Goal: Task Accomplishment & Management: Manage account settings

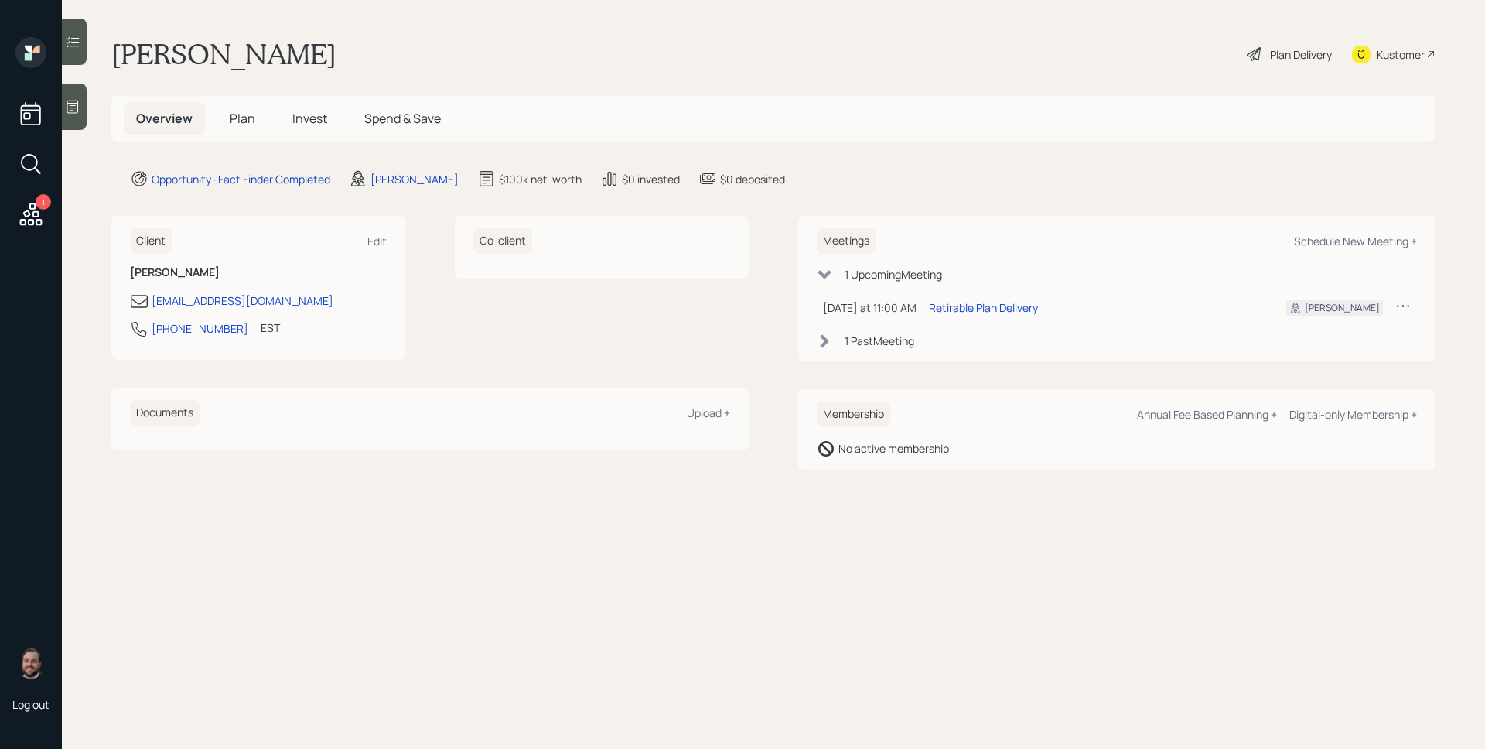
click at [32, 215] on icon at bounding box center [31, 214] width 28 height 28
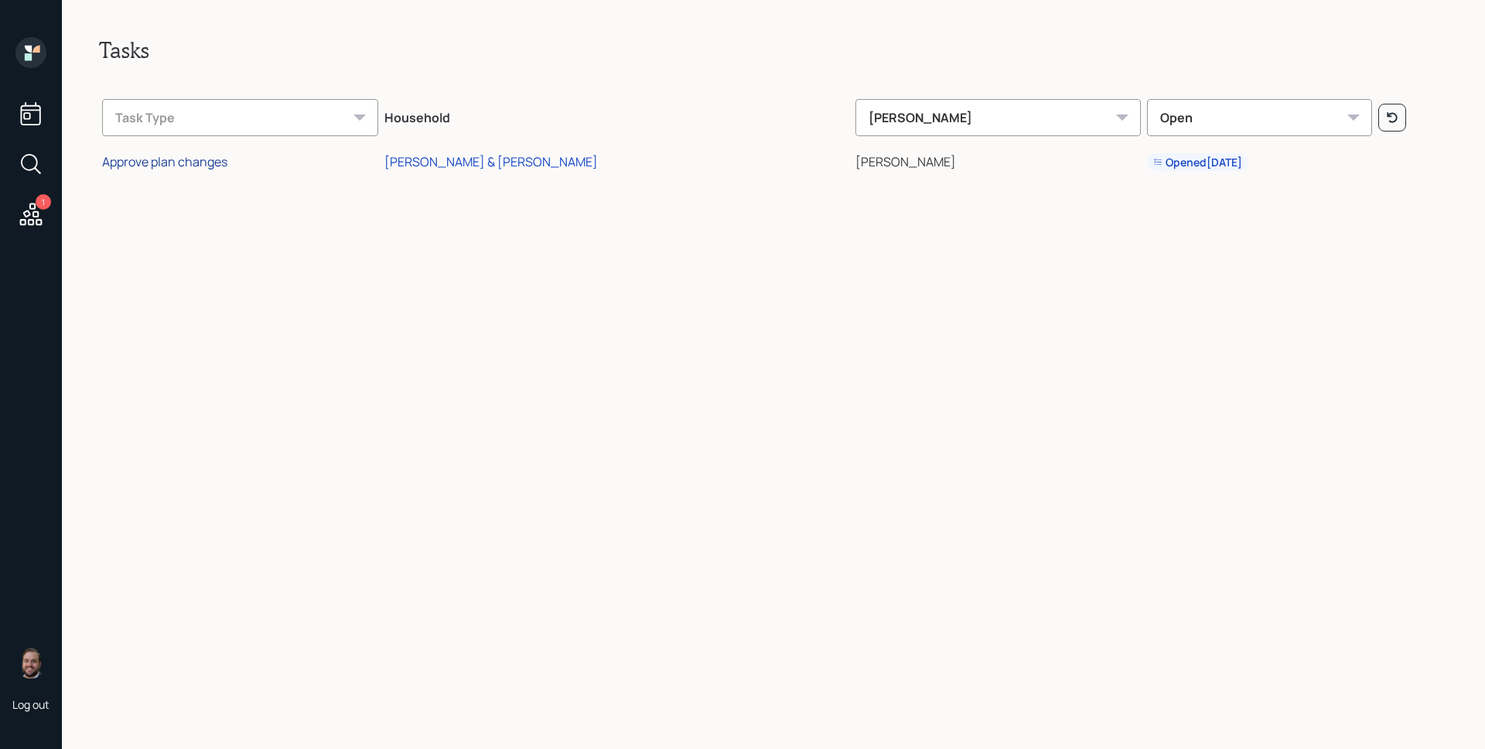
click at [202, 167] on div "Approve plan changes" at bounding box center [164, 161] width 125 height 17
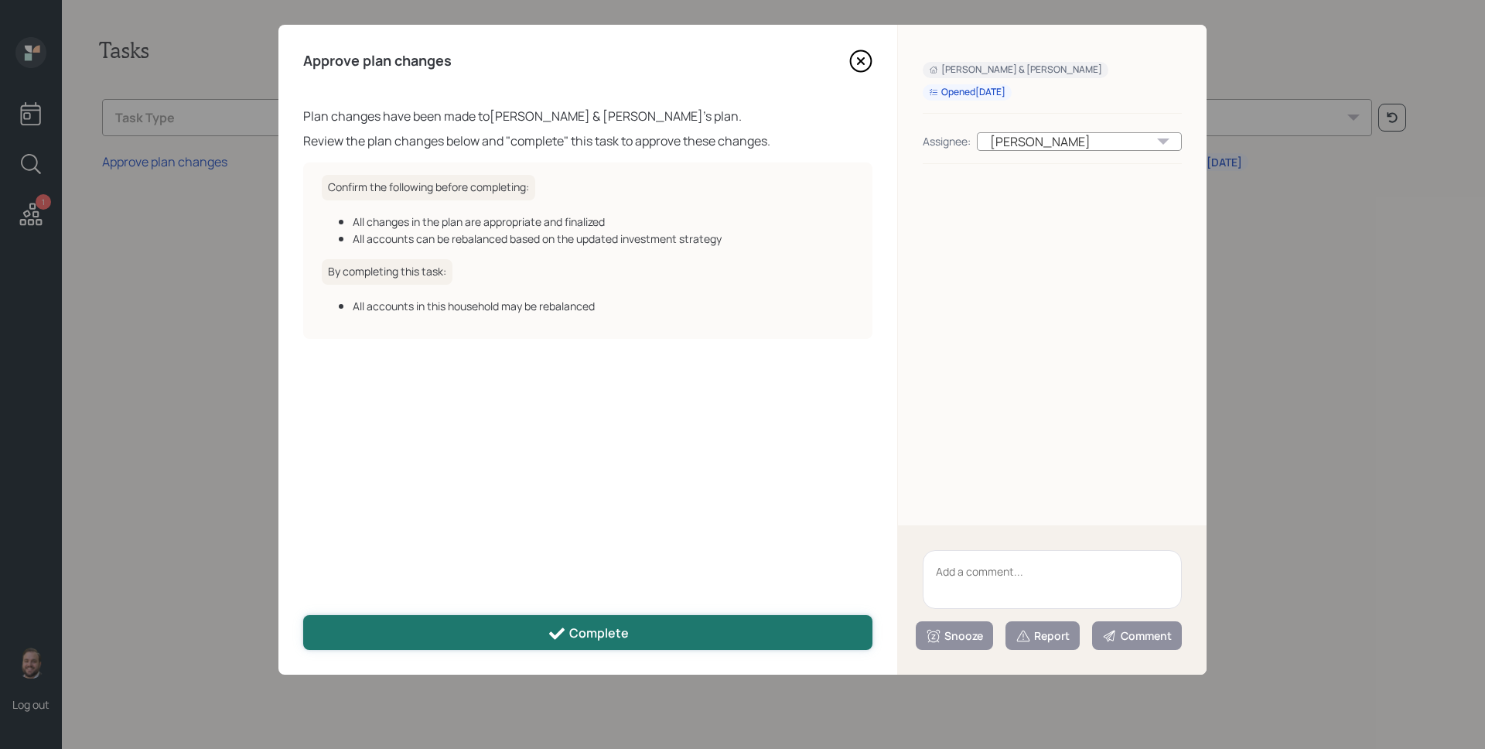
click at [579, 638] on div "Complete" at bounding box center [588, 633] width 81 height 19
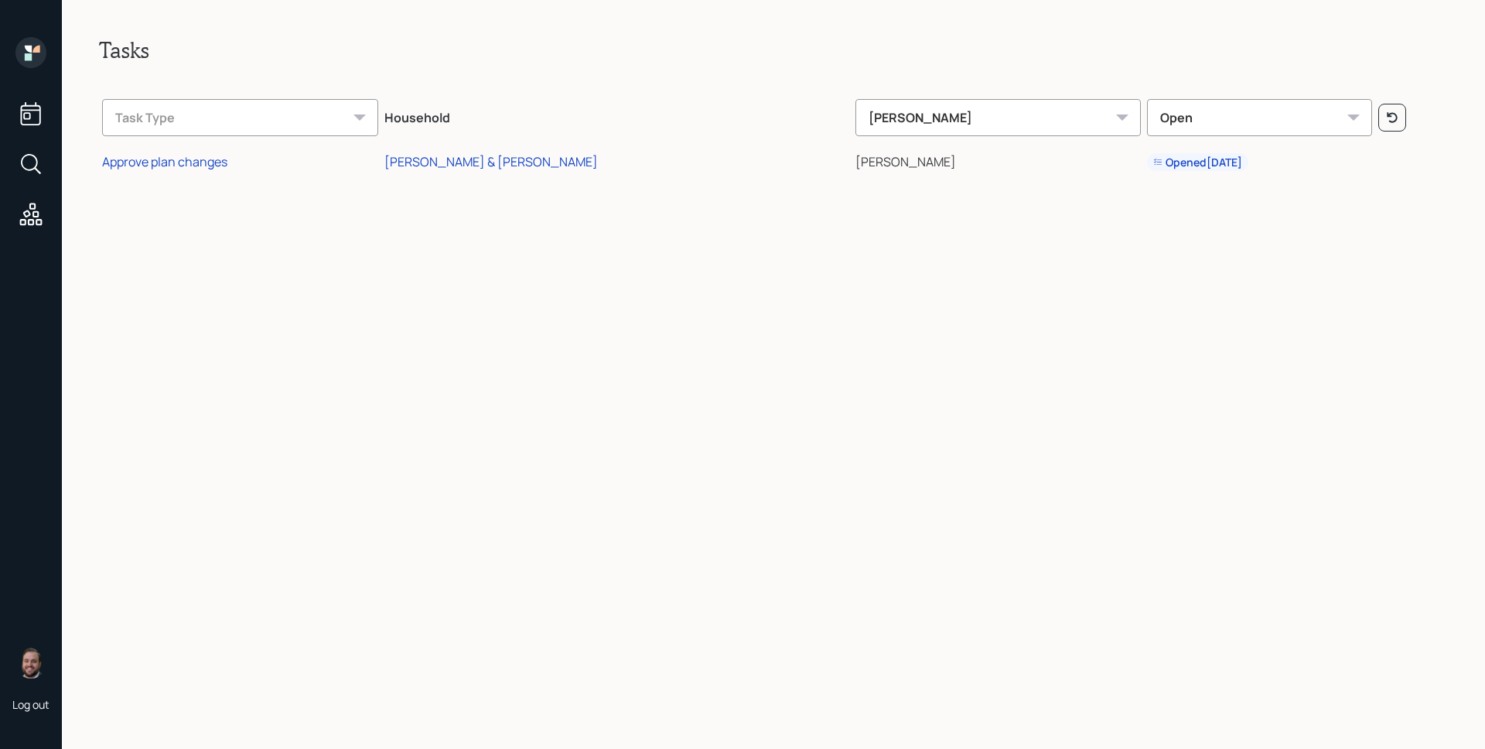
click at [171, 171] on td "Approve plan changes" at bounding box center [240, 160] width 282 height 36
click at [171, 167] on div "Approve plan changes" at bounding box center [164, 161] width 125 height 17
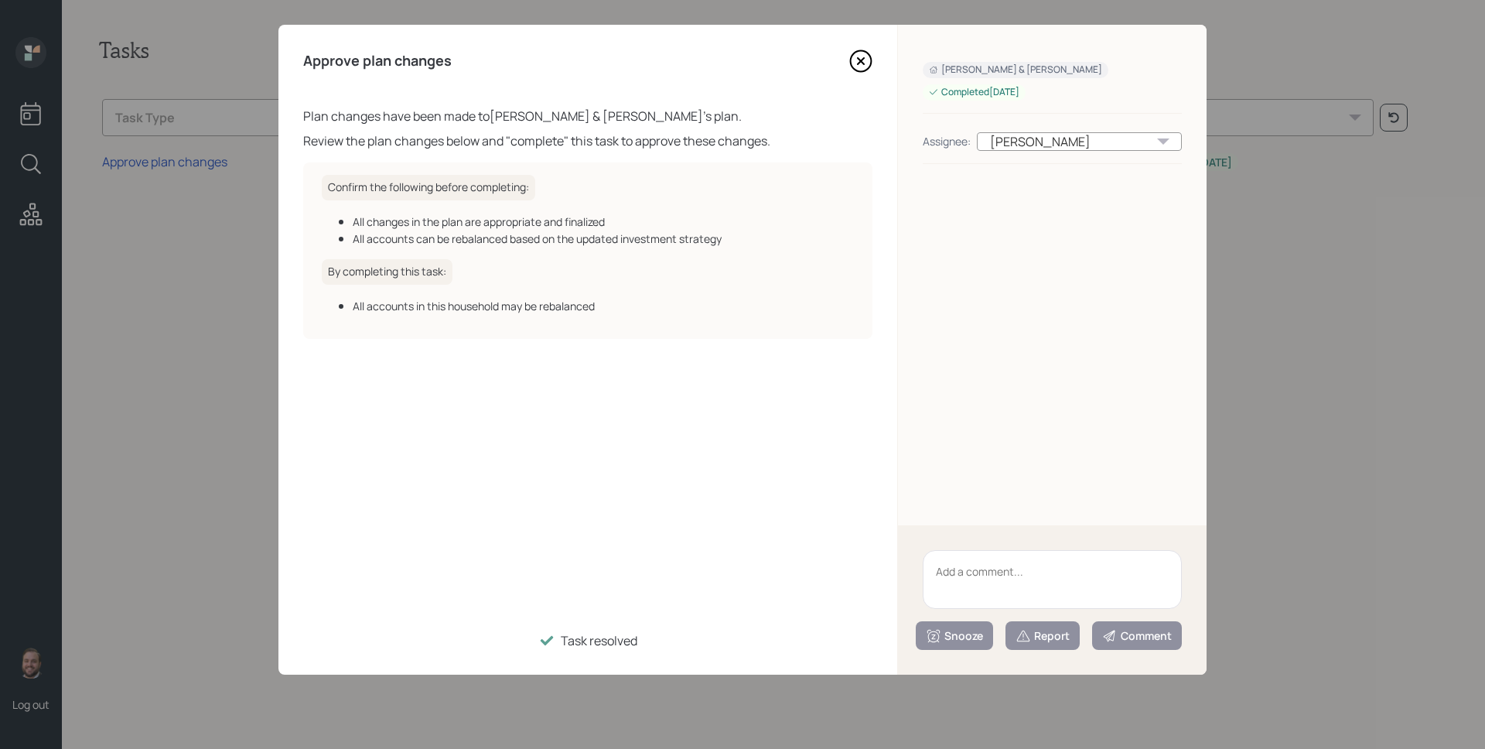
click at [858, 60] on icon at bounding box center [860, 61] width 23 height 23
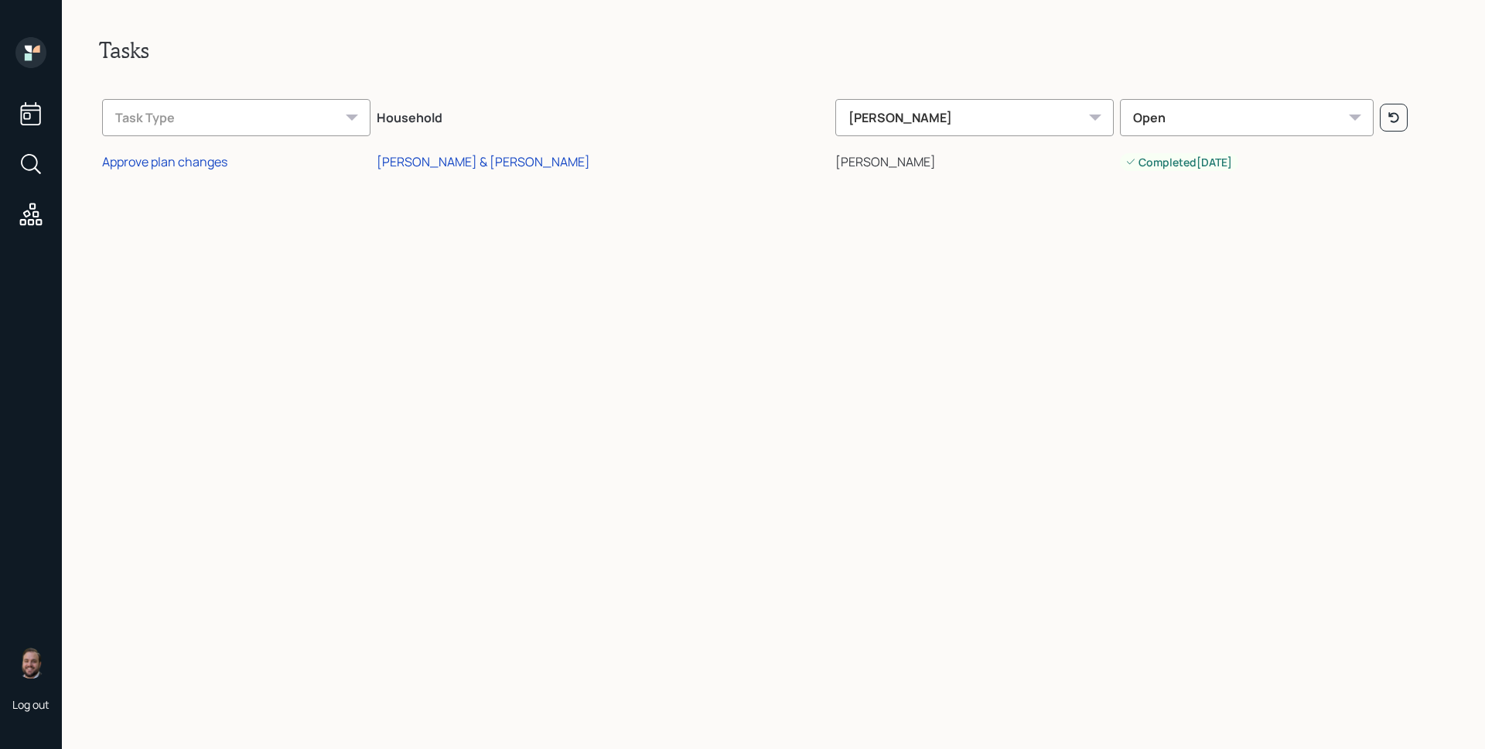
click at [26, 55] on icon at bounding box center [28, 56] width 7 height 7
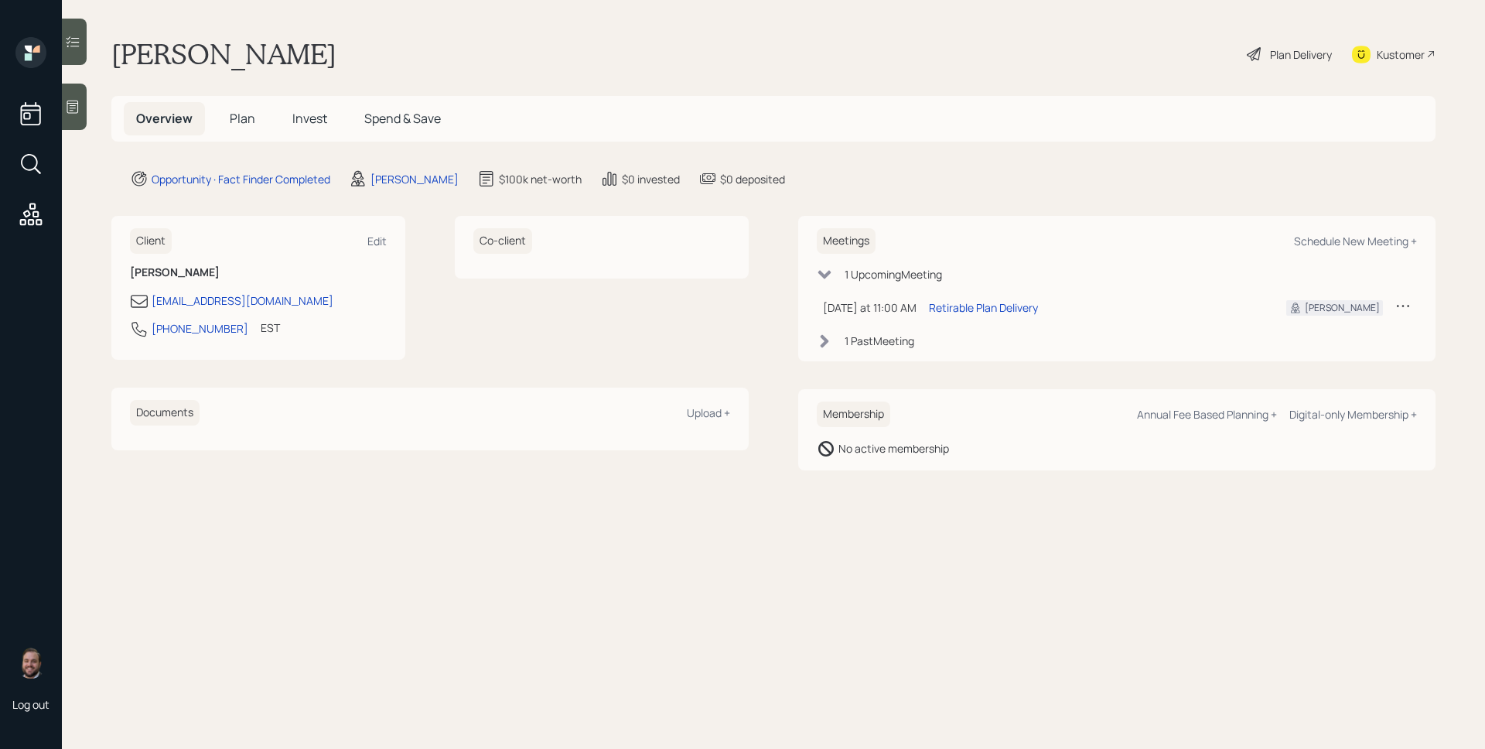
click at [78, 107] on icon at bounding box center [72, 106] width 15 height 15
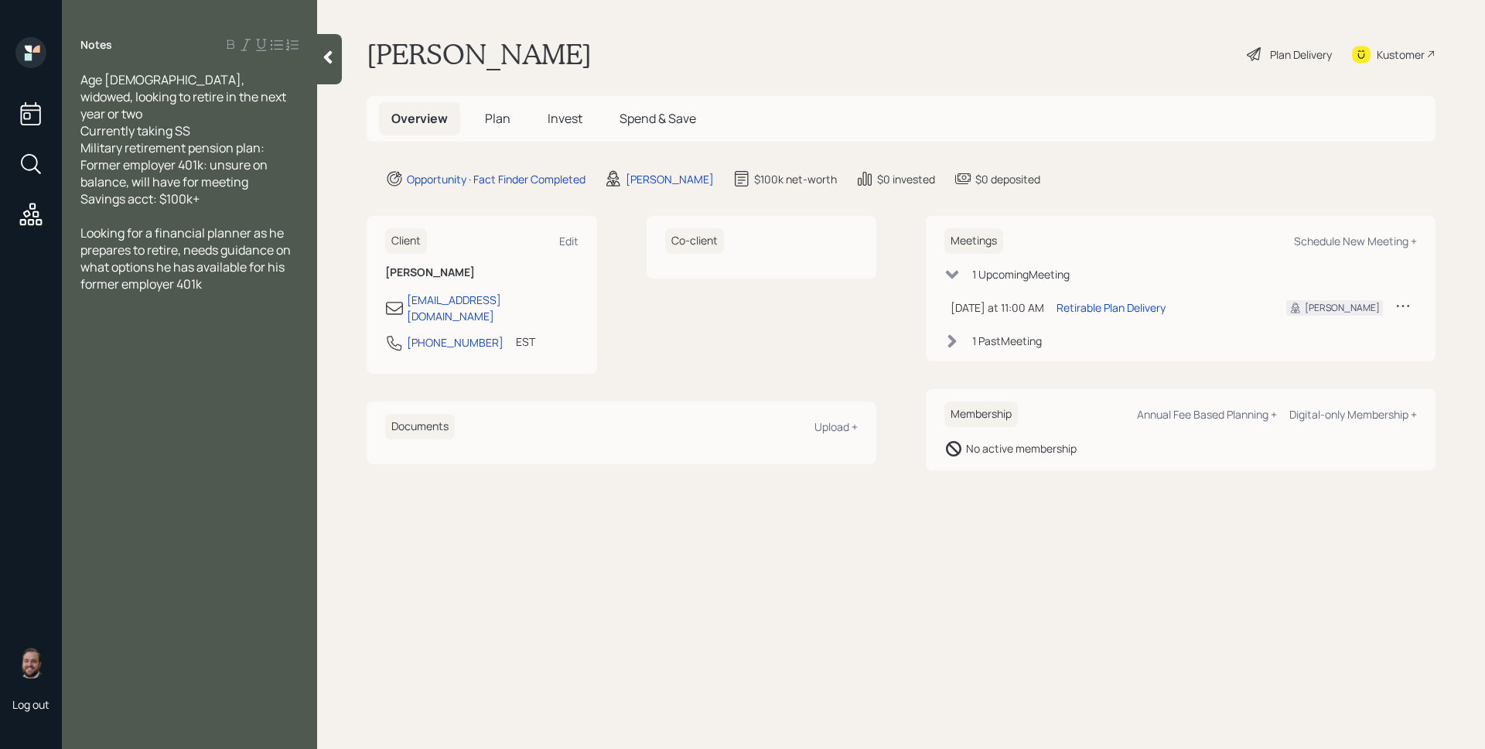
click at [81, 80] on span "Age [DEMOGRAPHIC_DATA], widowed, looking to retire in the next year or two Curr…" at bounding box center [184, 139] width 208 height 136
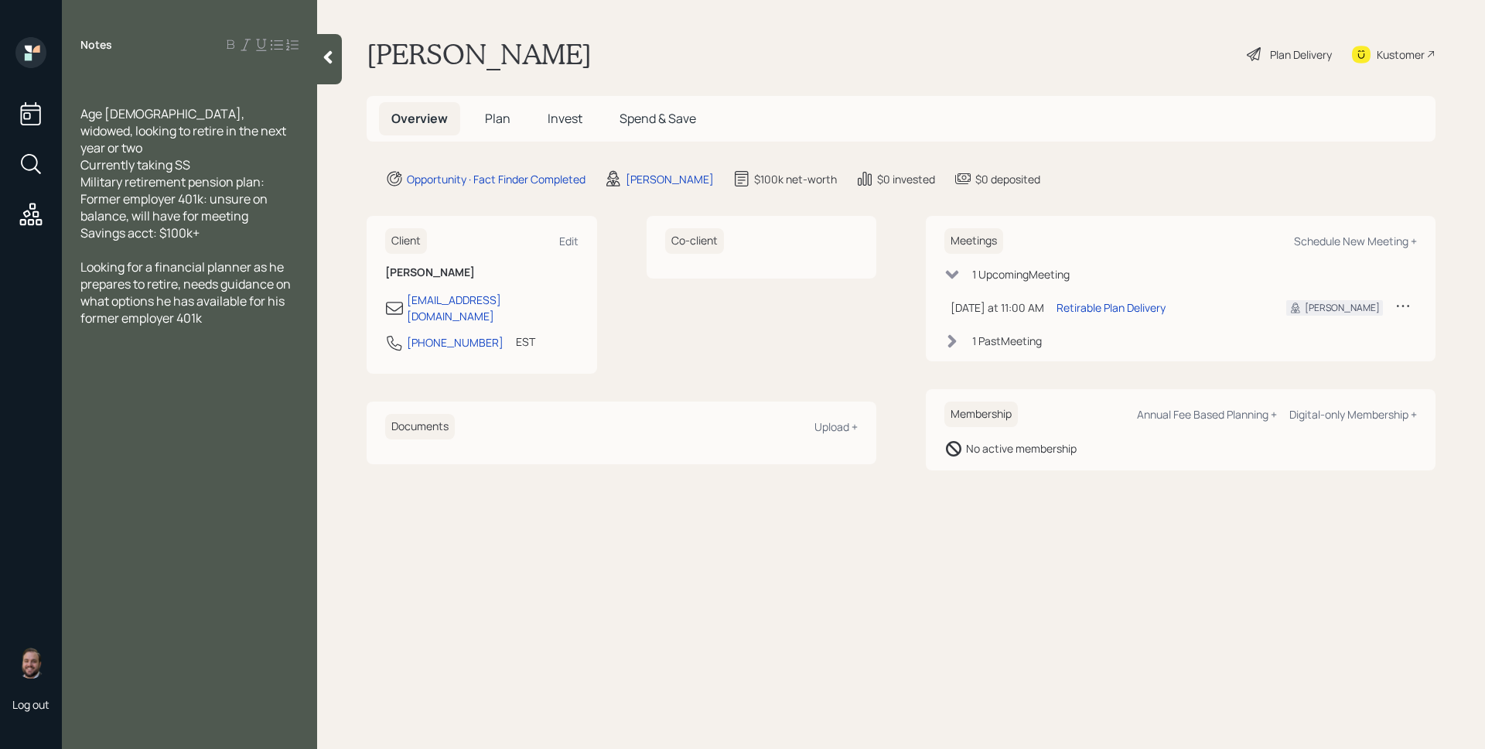
click at [105, 84] on div at bounding box center [189, 79] width 218 height 17
drag, startPoint x: 135, startPoint y: 78, endPoint x: 80, endPoint y: 73, distance: 55.1
click at [80, 73] on div "Do not Age [DEMOGRAPHIC_DATA], widowed, looking to retire in the next year or t…" at bounding box center [189, 198] width 255 height 255
click at [125, 438] on div "Notes DO NOT BOOK AGAIN. NOT A GOOD FIT Age [DEMOGRAPHIC_DATA], widowed, lookin…" at bounding box center [189, 383] width 255 height 693
